Goal: Complete application form

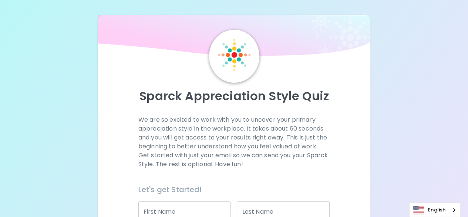
scroll to position [35, 0]
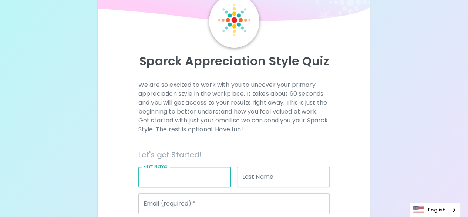
click at [173, 175] on input "First Name" at bounding box center [185, 176] width 93 height 21
type input "[PERSON_NAME]"
type input "[EMAIL_ADDRESS][DOMAIN_NAME]"
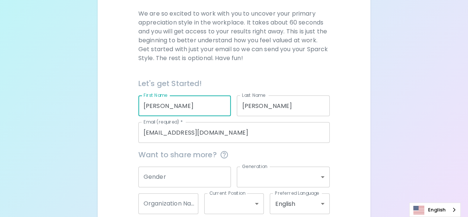
scroll to position [121, 0]
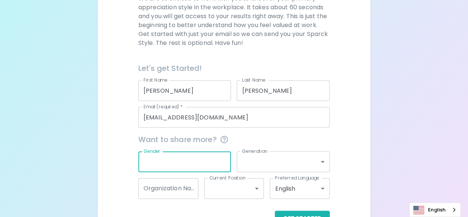
click at [198, 159] on input "Gender" at bounding box center [185, 161] width 93 height 21
type input "[DEMOGRAPHIC_DATA]"
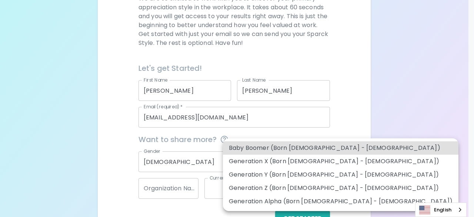
click at [261, 157] on body "Sparck Appreciation Style Quiz We are so excited to work with you to uncover yo…" at bounding box center [237, 60] width 474 height 362
click at [257, 179] on li "Generation Y (Born [DEMOGRAPHIC_DATA] - [DEMOGRAPHIC_DATA])" at bounding box center [341, 174] width 236 height 13
type input "generation_y"
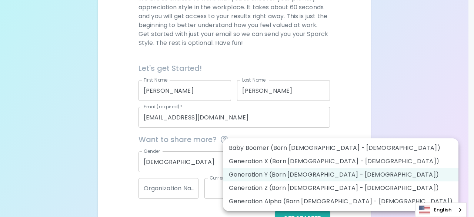
click at [293, 158] on body "Sparck Appreciation Style Quiz We are so excited to work with you to uncover yo…" at bounding box center [237, 60] width 474 height 362
click at [381, 114] on div at bounding box center [237, 108] width 474 height 217
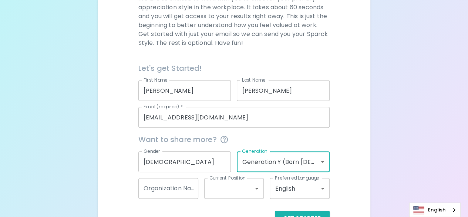
click at [176, 191] on input "Organization Name" at bounding box center [169, 188] width 60 height 21
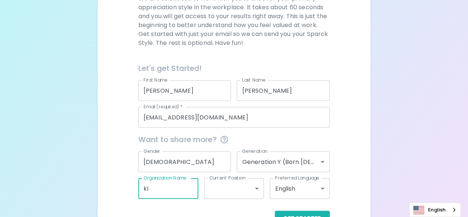
type input "k"
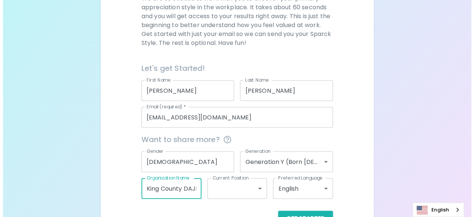
scroll to position [0, 4]
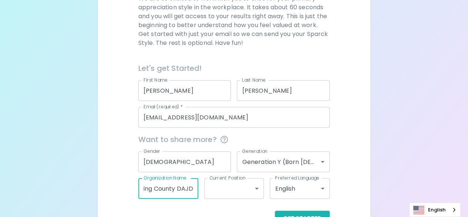
type input "King County DAJD"
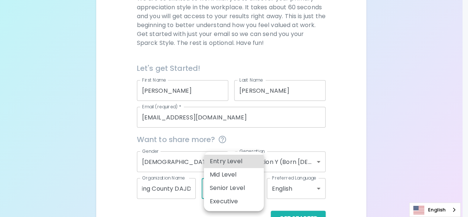
scroll to position [0, 0]
click at [258, 186] on body "Sparck Appreciation Style Quiz We are so excited to work with you to uncover yo…" at bounding box center [237, 60] width 474 height 362
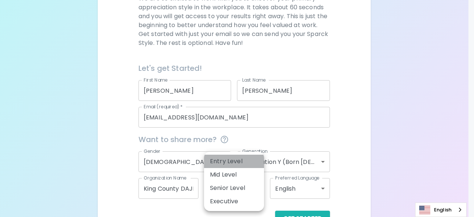
click at [243, 159] on li "Entry Level" at bounding box center [234, 160] width 60 height 13
type input "entry_level"
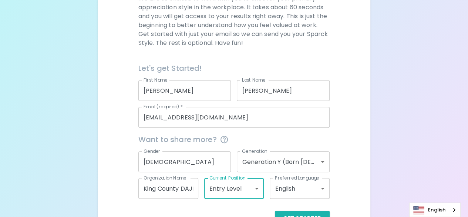
scroll to position [145, 0]
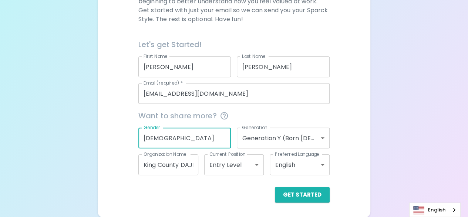
click at [148, 141] on input "[DEMOGRAPHIC_DATA]" at bounding box center [185, 137] width 93 height 21
type input "[DEMOGRAPHIC_DATA]"
click at [296, 198] on button "Get Started" at bounding box center [302, 195] width 55 height 16
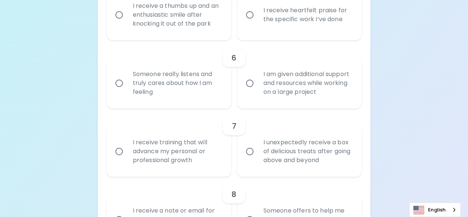
scroll to position [488, 0]
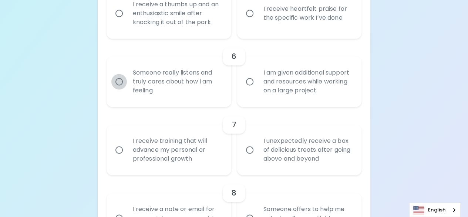
click at [119, 79] on input "Someone really listens and truly cares about how I am feeling" at bounding box center [119, 82] width 16 height 16
radio input "true"
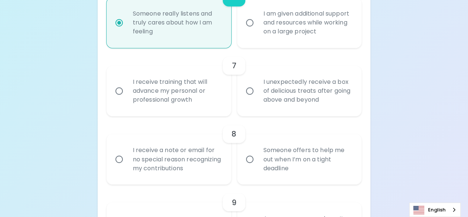
scroll to position [548, 0]
click at [247, 158] on input "Someone offers to help me out when I’m on a tight deadline" at bounding box center [250, 159] width 16 height 16
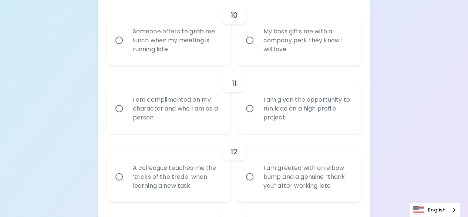
scroll to position [804, 0]
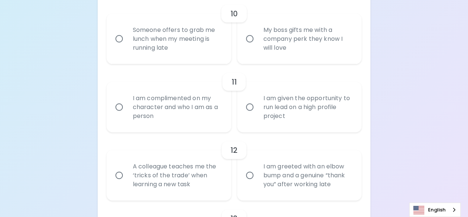
radio input "true"
click at [118, 107] on input "I am complimented on my character and who I am as a person" at bounding box center [119, 107] width 16 height 16
radio input "false"
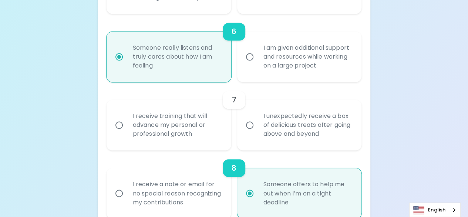
scroll to position [501, 0]
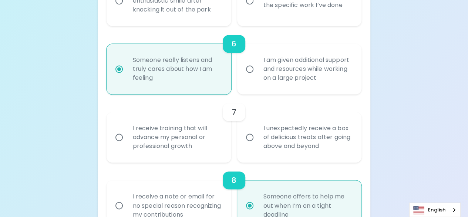
radio input "true"
click at [121, 135] on input "I receive training that will advance my personal or professional growth" at bounding box center [119, 137] width 16 height 16
radio input "false"
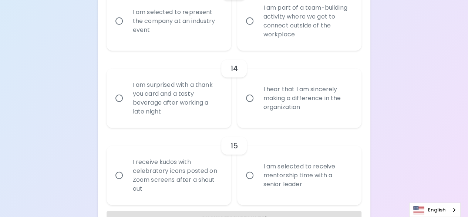
scroll to position [1054, 0]
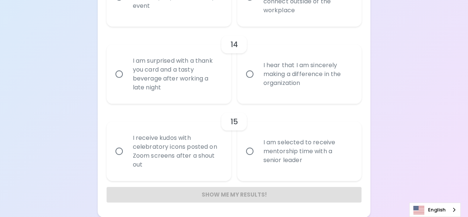
radio input "true"
click at [239, 196] on div "Show me my results!" at bounding box center [235, 195] width 256 height 16
click at [233, 191] on div "Show me my results!" at bounding box center [235, 195] width 256 height 16
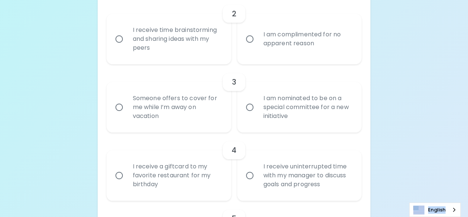
scroll to position [256, 0]
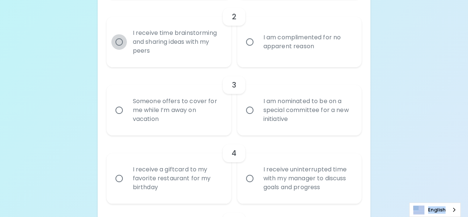
click at [121, 42] on input "I receive time brainstorming and sharing ideas with my peers" at bounding box center [119, 42] width 16 height 16
radio input "false"
radio input "true"
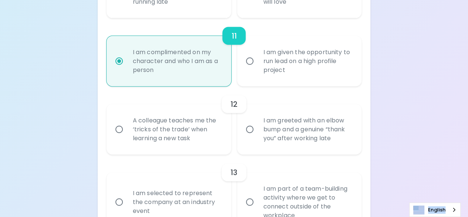
scroll to position [1054, 0]
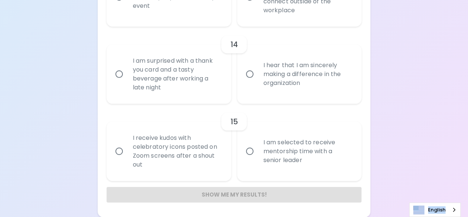
radio input "true"
click at [273, 192] on div "Show me my results!" at bounding box center [235, 195] width 256 height 16
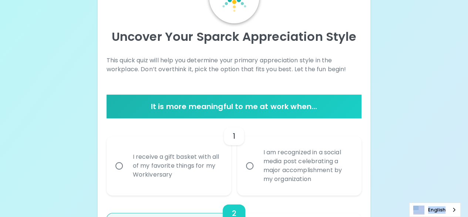
scroll to position [0, 0]
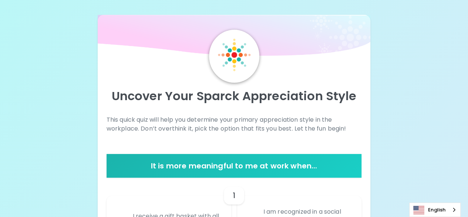
click at [262, 170] on h6 "It is more meaningful to me at work when..." at bounding box center [235, 166] width 250 height 12
